Goal: Find specific page/section: Find specific page/section

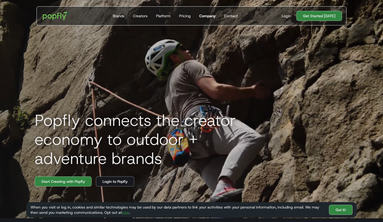
click at [205, 17] on div "Company" at bounding box center [207, 15] width 16 height 5
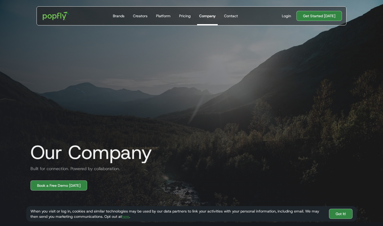
click at [210, 17] on div "Company" at bounding box center [207, 15] width 16 height 5
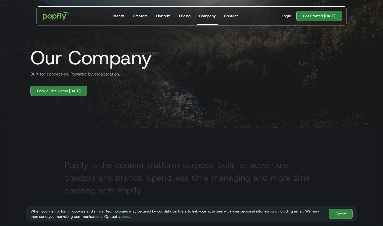
scroll to position [96, 0]
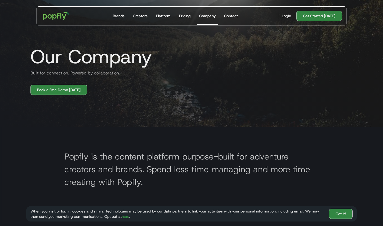
click at [341, 218] on link "Got It!" at bounding box center [341, 214] width 24 height 10
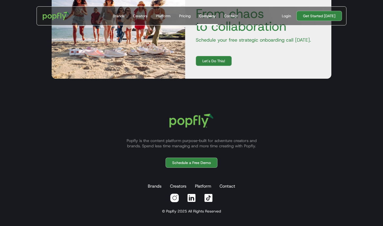
scroll to position [657, 0]
